Goal: Find specific page/section: Find specific page/section

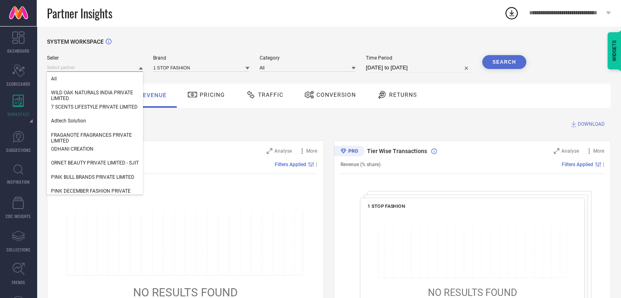
click at [70, 72] on input at bounding box center [95, 67] width 96 height 9
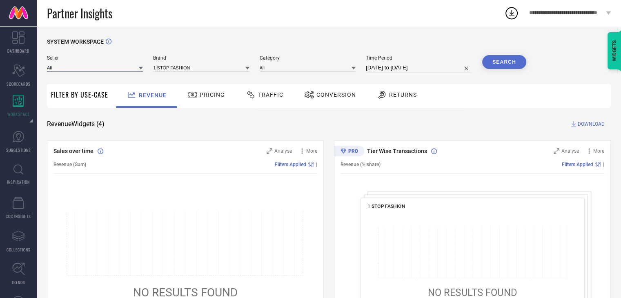
paste input "BEAUTY ALCHEMY INDIA PRIVATE LIMITED"
type input "BEAUTY ALCHEMY INDIA PRIVATE LIMITED"
click at [94, 69] on input "BEAUTY ALCHEMY INDIA PRIVATE LIMITED" at bounding box center [95, 67] width 96 height 9
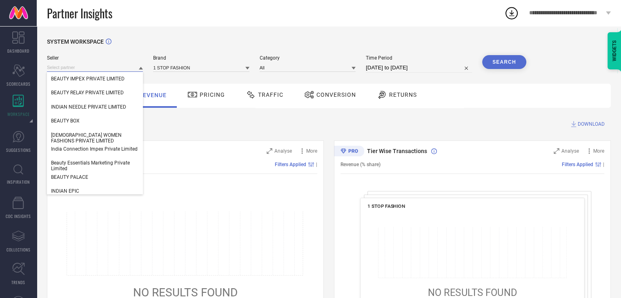
paste input "BEAUTY ALCHEMY INDIA PRIVATE LIMITED"
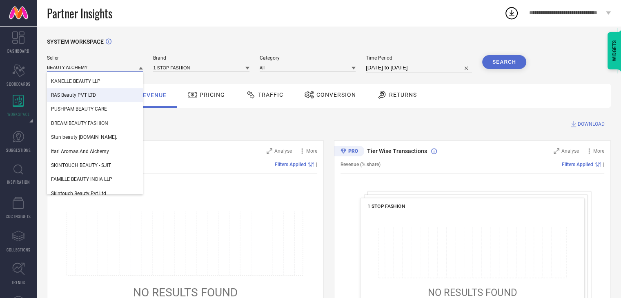
scroll to position [284, 0]
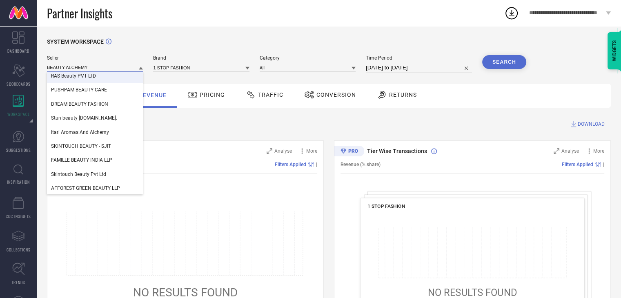
type input "BEAUTY ALCHEMY"
drag, startPoint x: 116, startPoint y: 62, endPoint x: 93, endPoint y: 69, distance: 24.3
click at [93, 69] on div "Seller BEAUTY ALCHEMY RAS Beauty - SJIT World Beauty Care FAE BEAUTY PVT LTD KA…" at bounding box center [95, 64] width 96 height 18
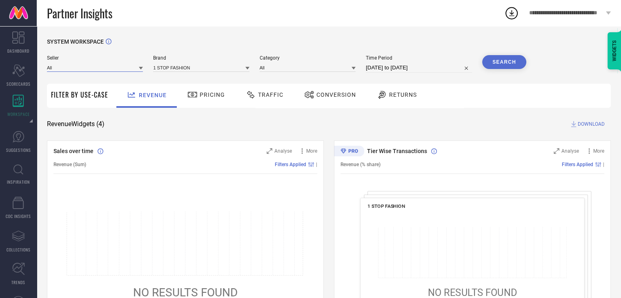
drag, startPoint x: 93, startPoint y: 69, endPoint x: 82, endPoint y: 68, distance: 11.0
click at [82, 68] on input at bounding box center [95, 67] width 96 height 9
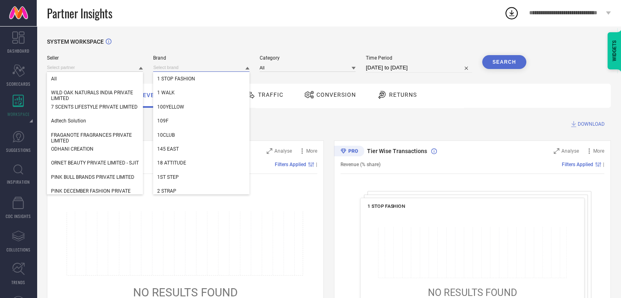
click at [183, 67] on input at bounding box center [201, 67] width 96 height 9
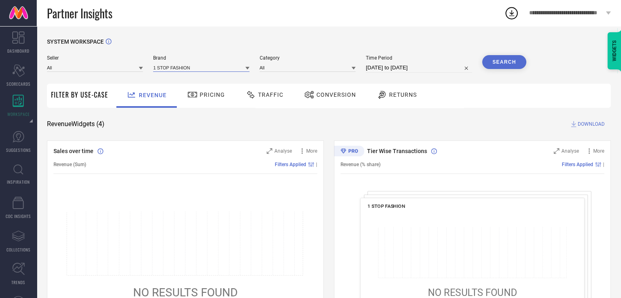
click at [183, 67] on input at bounding box center [201, 67] width 96 height 9
type input "thou"
